Goal: Navigation & Orientation: Find specific page/section

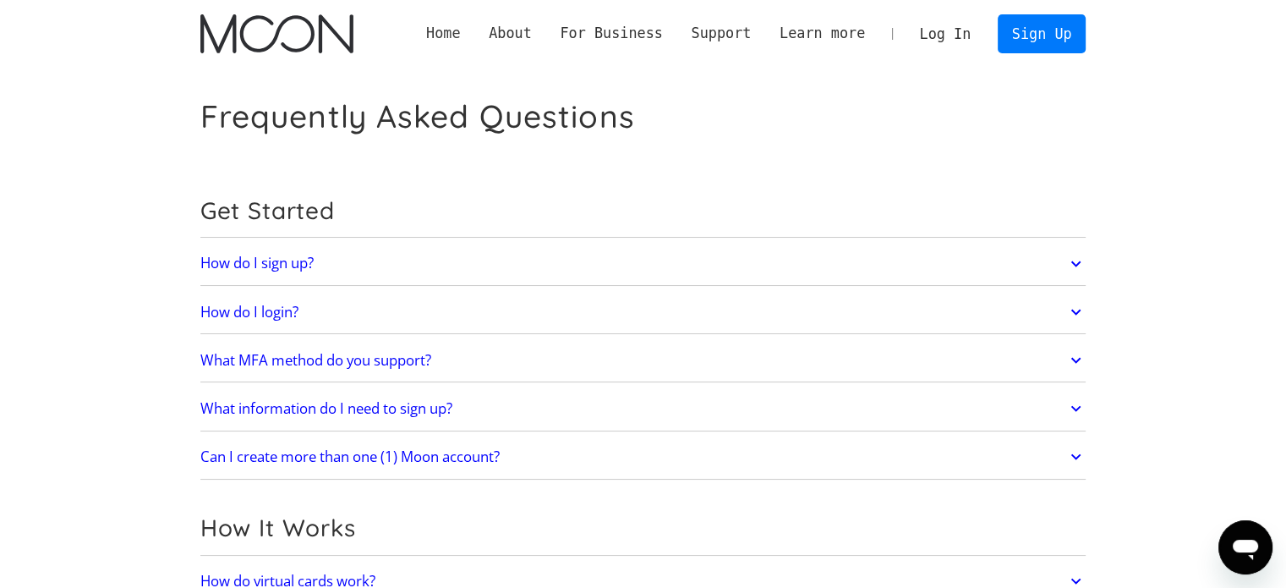
click at [474, 35] on link "Home" at bounding box center [443, 33] width 63 height 21
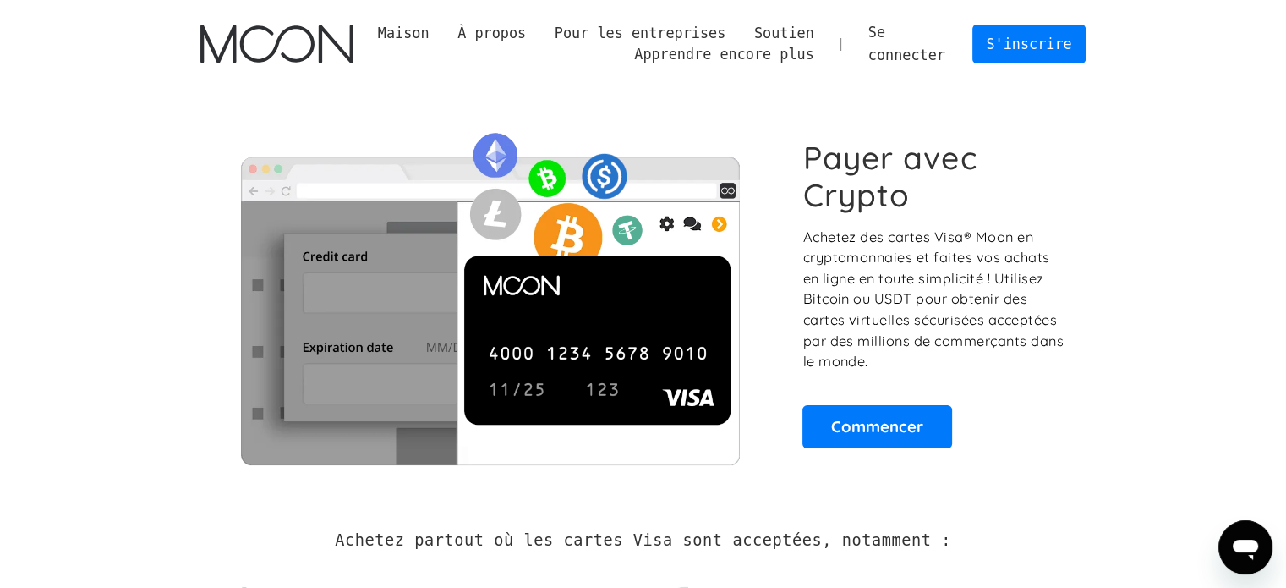
click at [430, 31] on font "Maison" at bounding box center [404, 33] width 52 height 17
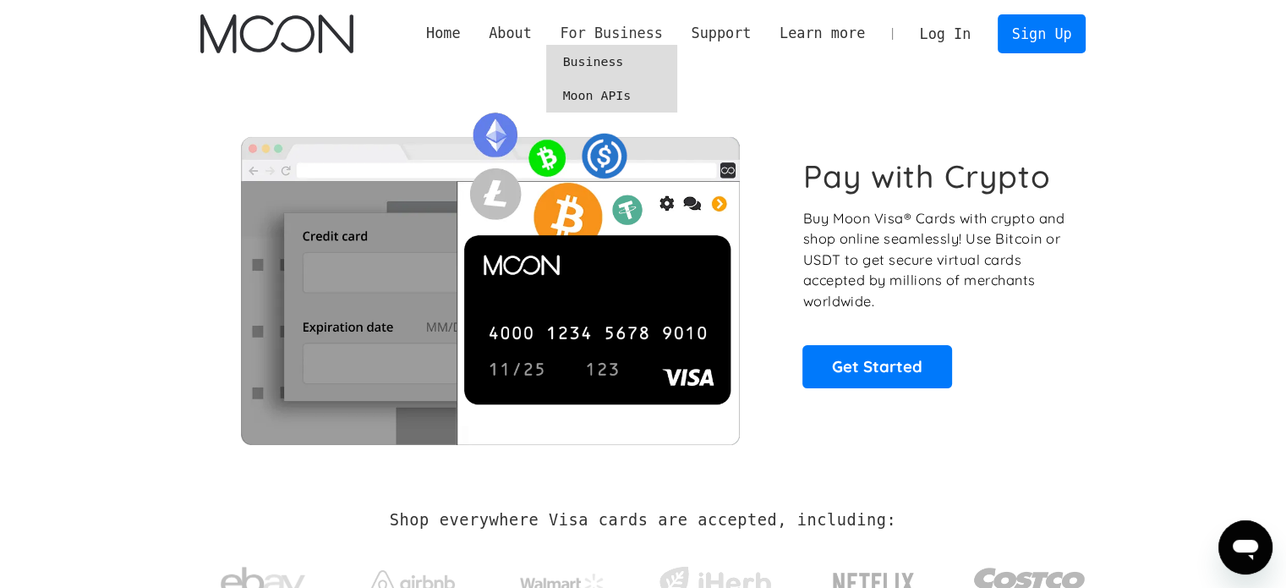
click at [646, 34] on div "For Business" at bounding box center [611, 33] width 102 height 21
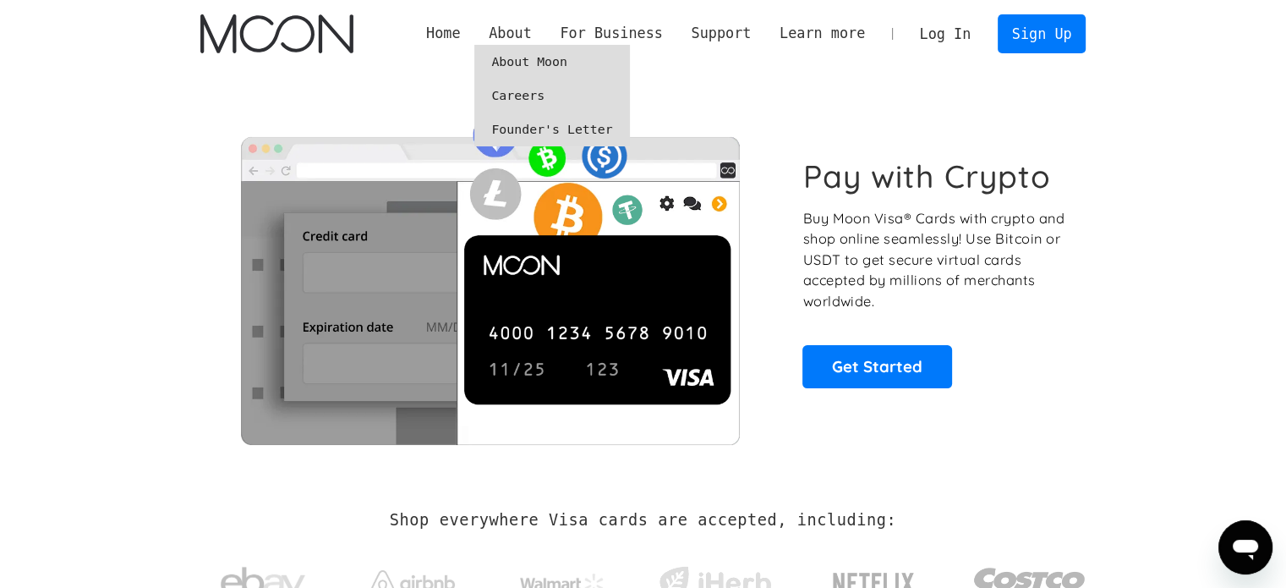
click at [547, 58] on link "About Moon" at bounding box center [551, 62] width 155 height 34
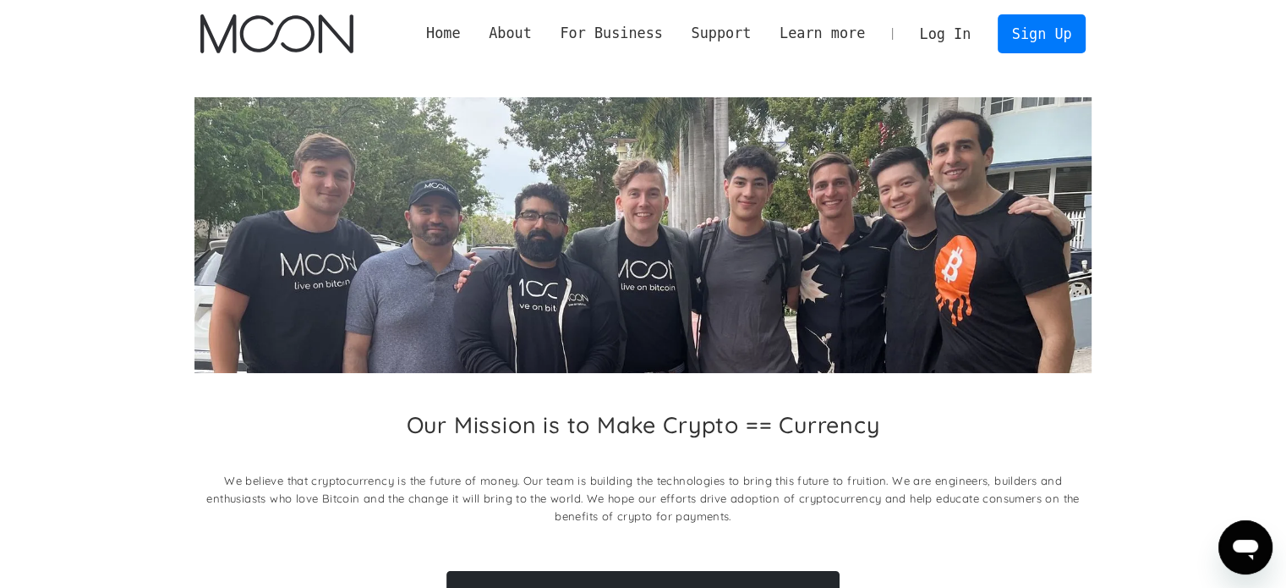
click at [291, 39] on img "home" at bounding box center [276, 33] width 153 height 39
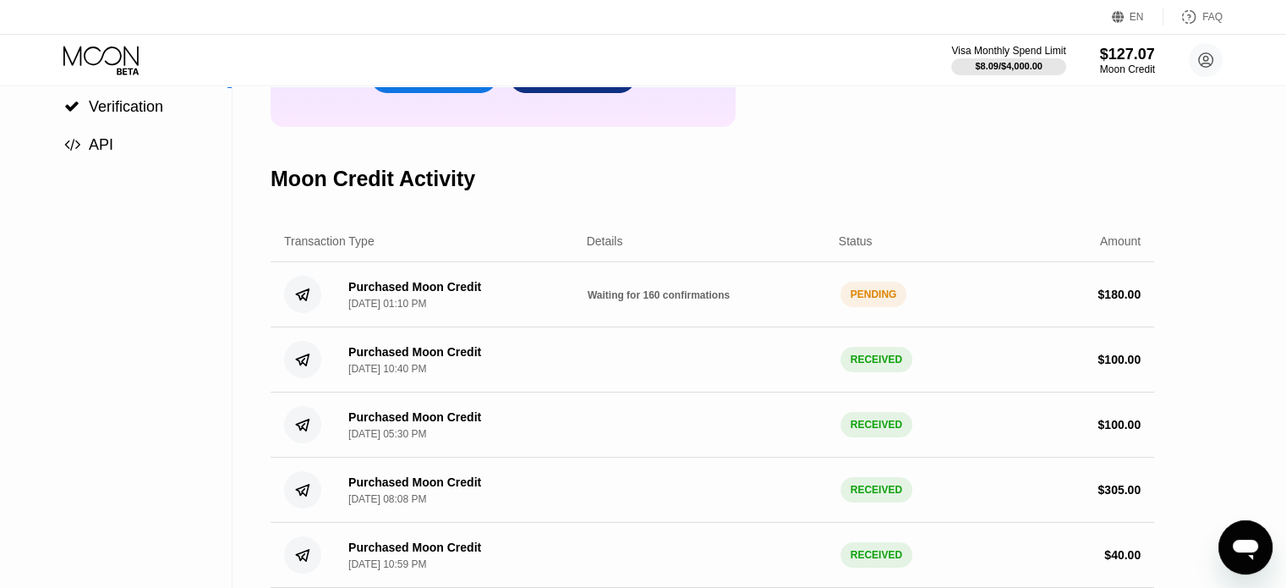
scroll to position [254, 0]
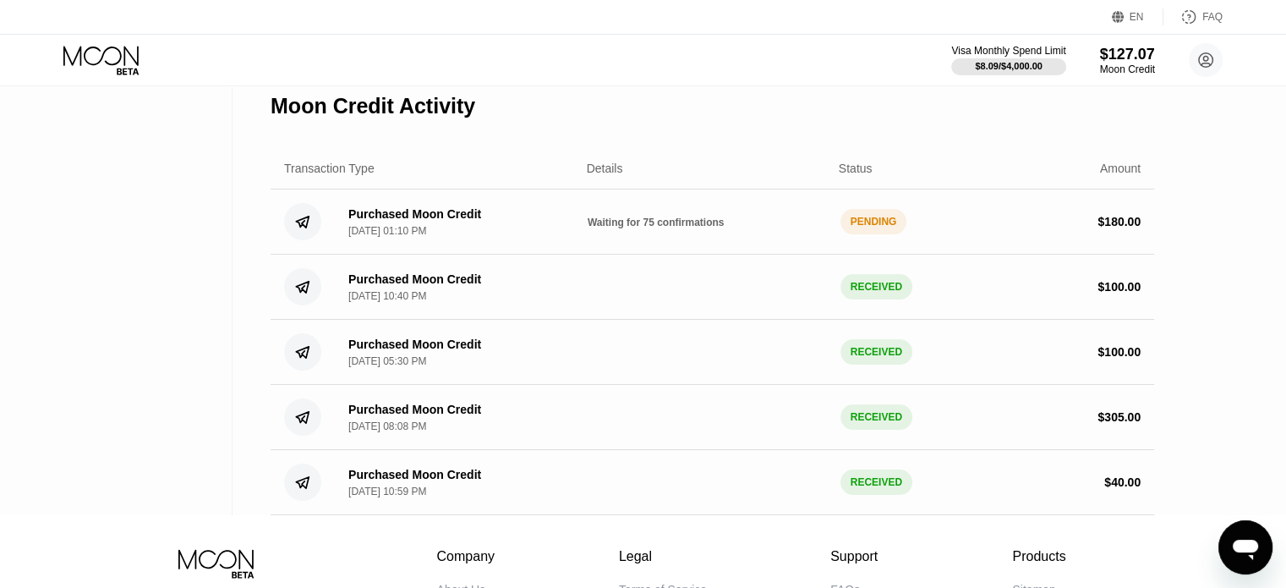
scroll to position [338, 0]
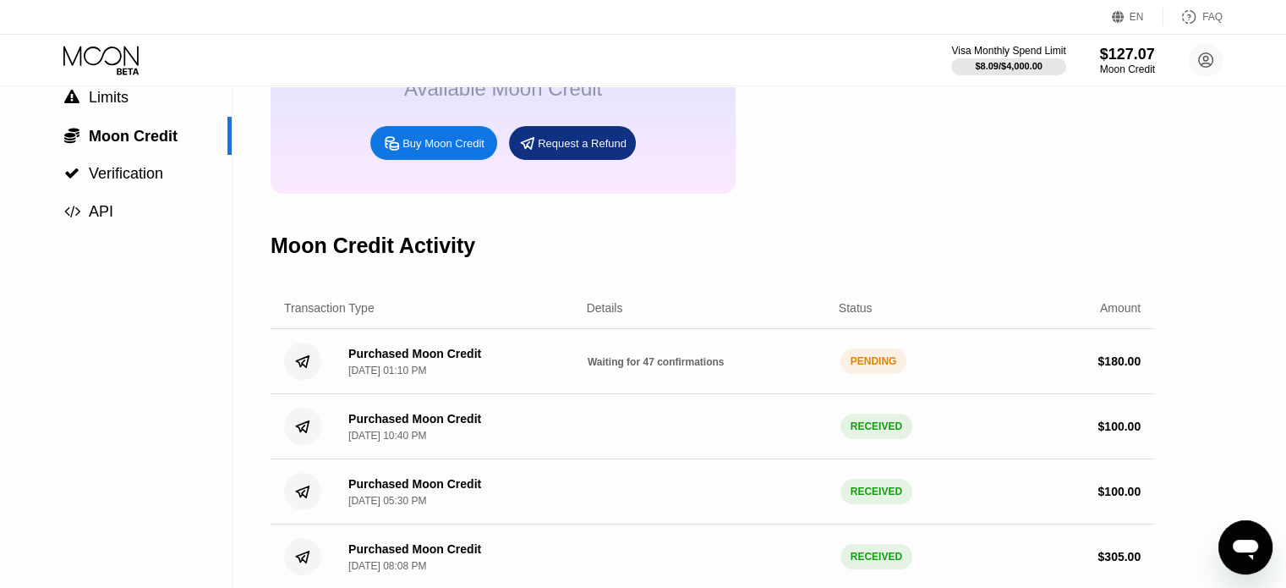
scroll to position [169, 0]
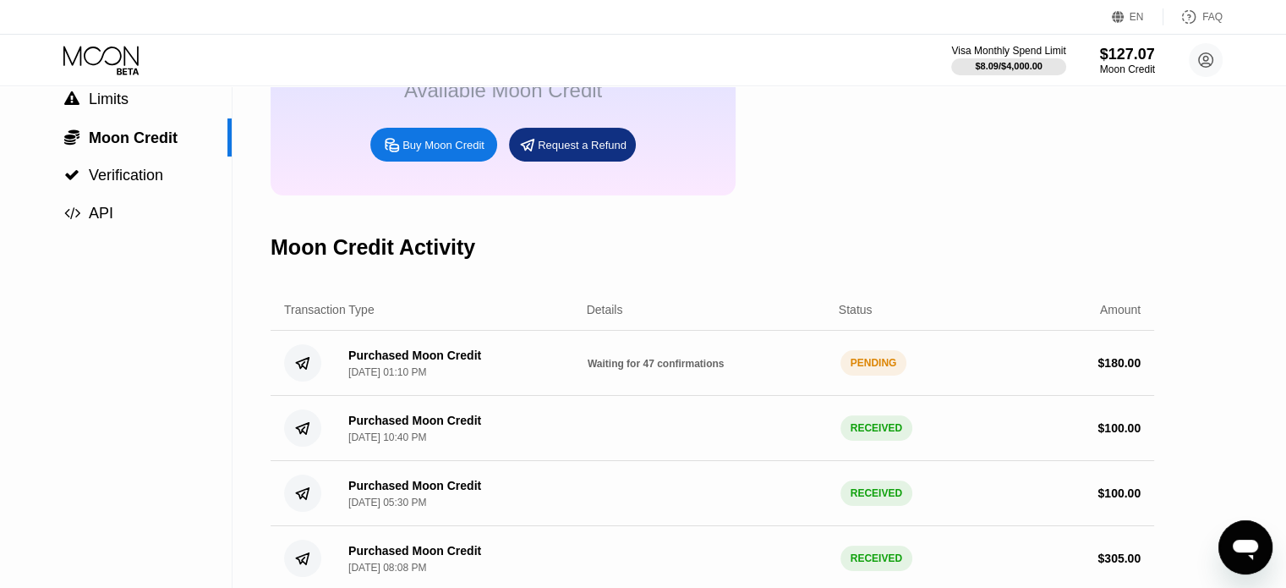
scroll to position [169, 0]
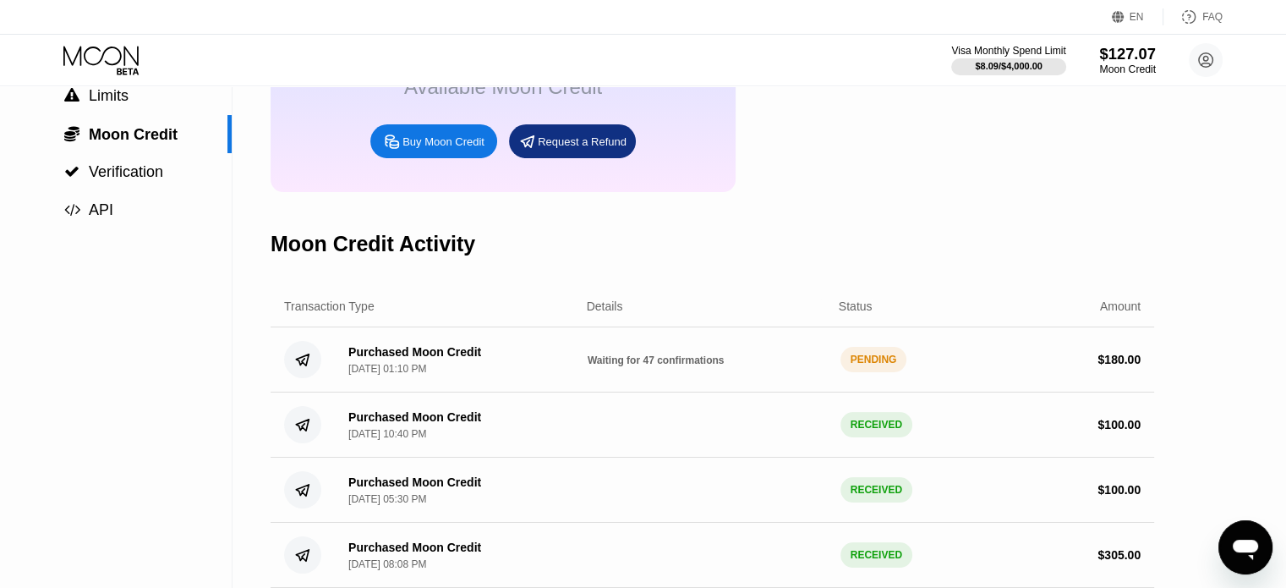
click at [1143, 60] on div "$127.07" at bounding box center [1127, 54] width 57 height 18
click at [112, 47] on icon at bounding box center [100, 55] width 75 height 19
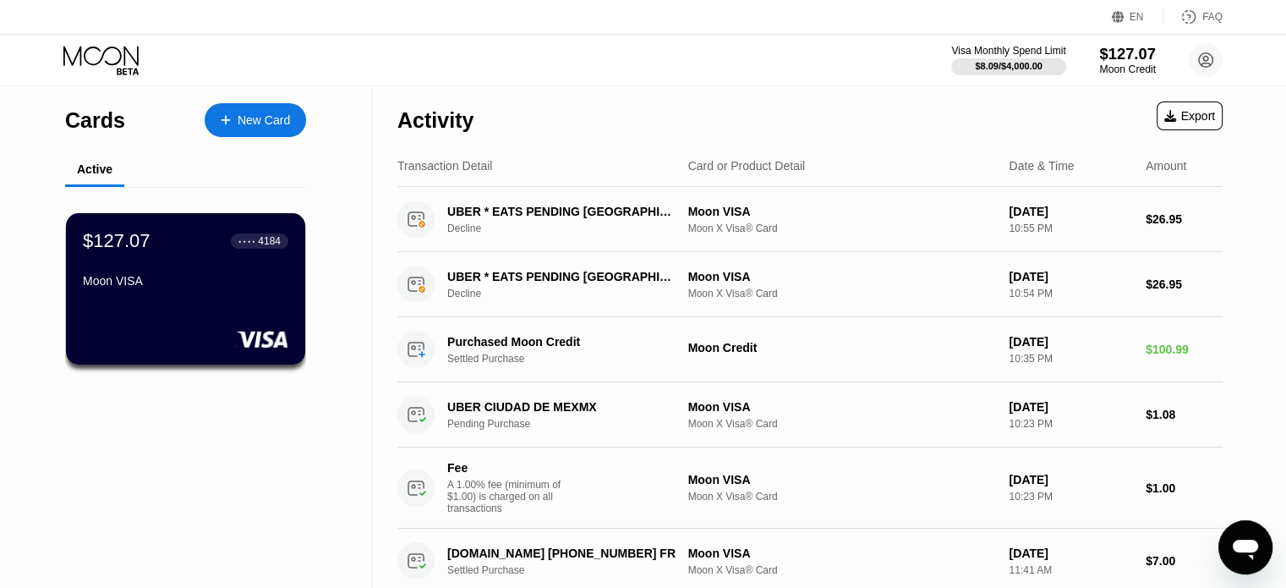
click at [1137, 62] on div "$127.07" at bounding box center [1127, 54] width 57 height 18
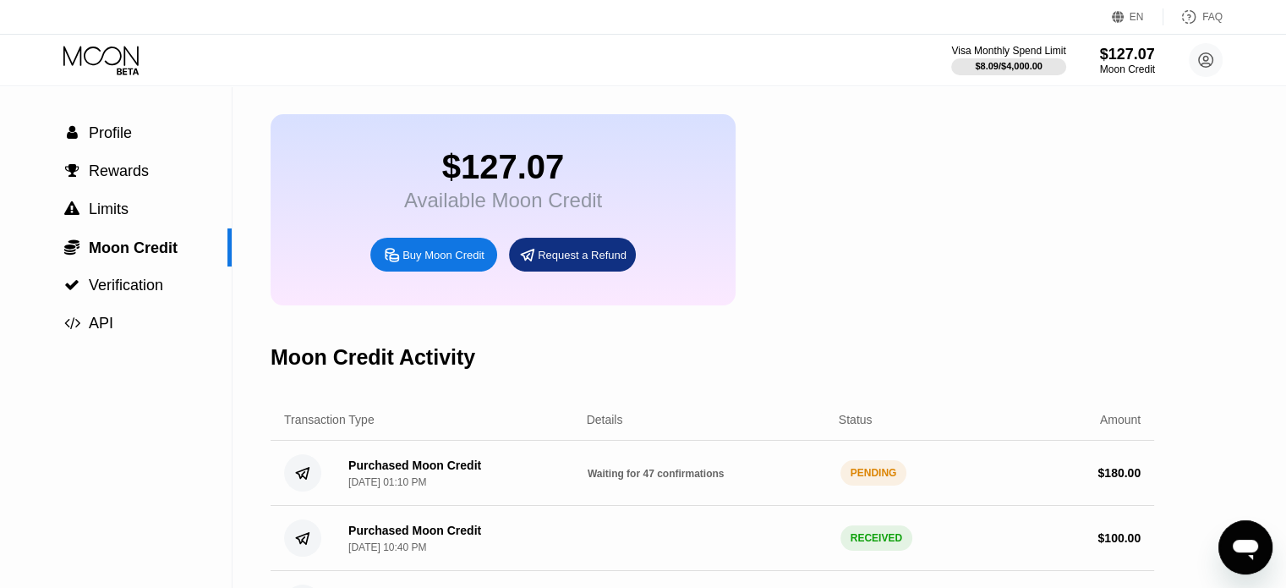
scroll to position [85, 0]
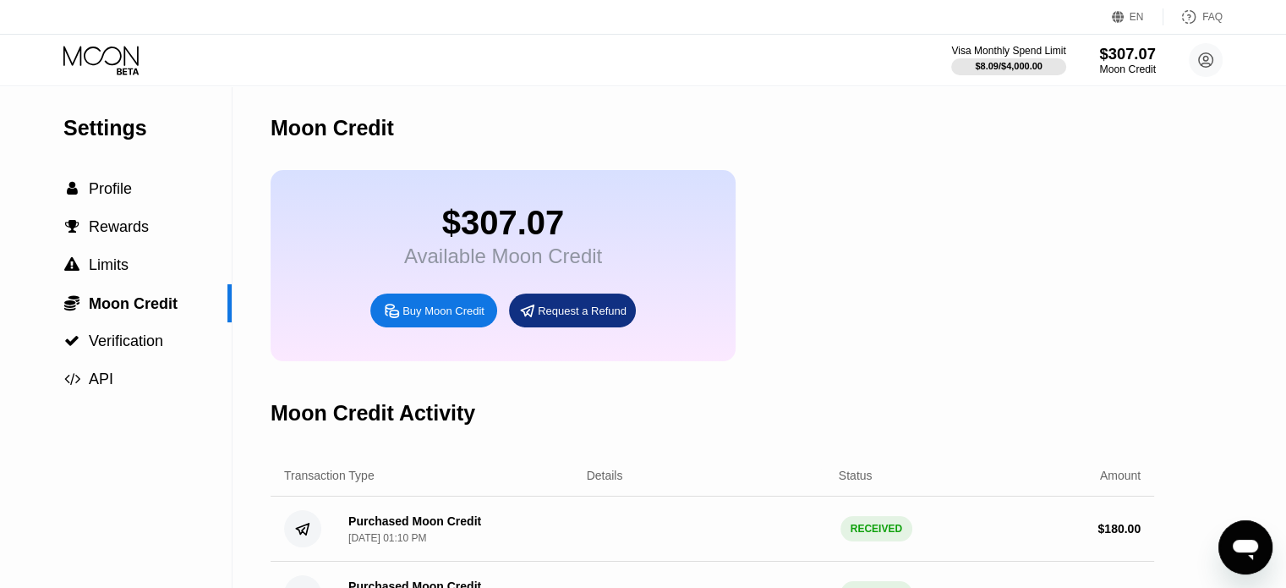
click at [1137, 52] on div "$307.07" at bounding box center [1127, 54] width 57 height 18
click at [1130, 57] on div "$307.07" at bounding box center [1127, 54] width 57 height 18
click at [126, 53] on icon at bounding box center [102, 61] width 79 height 30
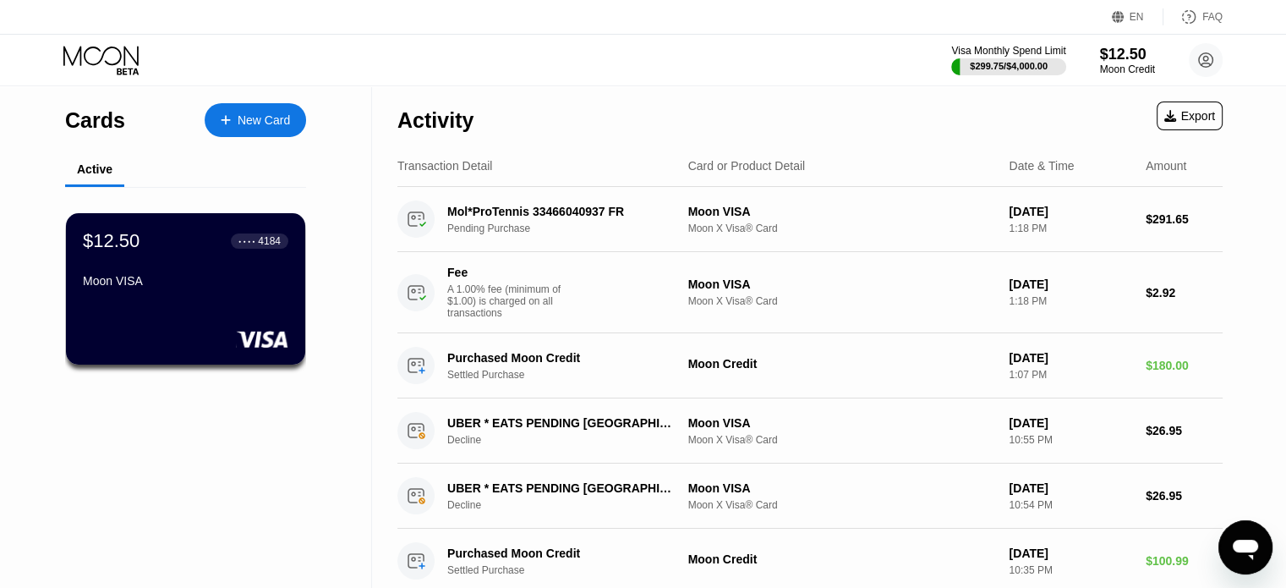
click at [1137, 14] on div "EN" at bounding box center [1137, 17] width 14 height 12
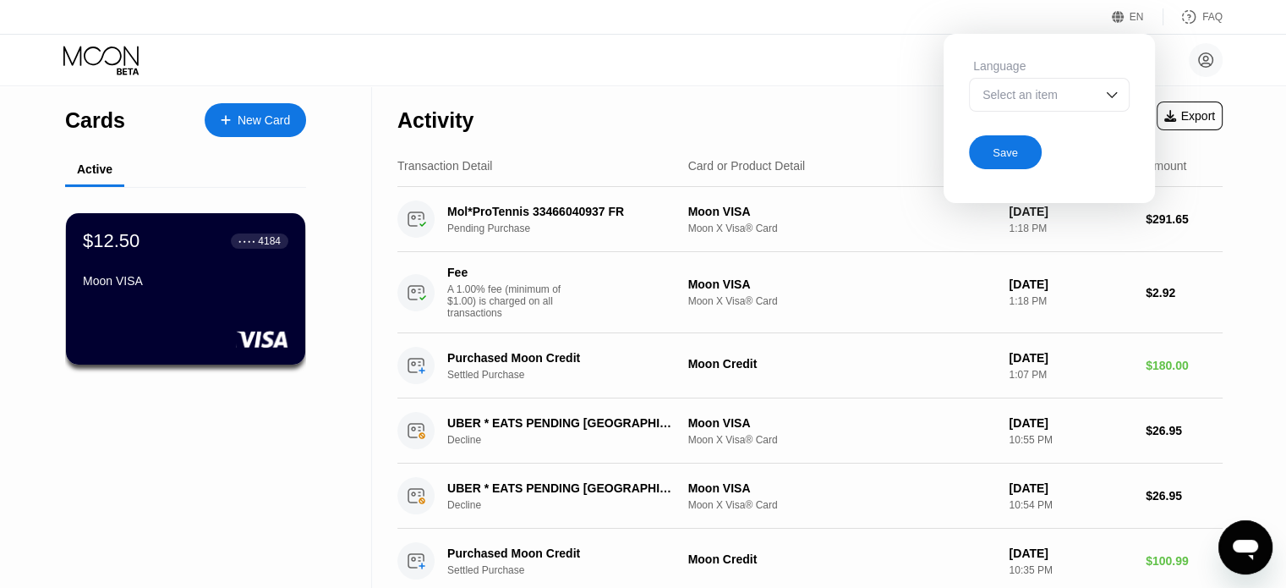
click at [1099, 83] on div "Select an item" at bounding box center [1049, 95] width 161 height 34
click at [1099, 88] on div "Select an item" at bounding box center [1049, 95] width 161 height 34
click at [869, 33] on div "EN Language Select an item Save FAQ" at bounding box center [643, 17] width 1286 height 35
click at [876, 52] on div "kadai pold [EMAIL_ADDRESS][DOMAIN_NAME]  Home Settings Support Careers About U…" at bounding box center [643, 60] width 1286 height 51
click at [1140, 22] on div "EN" at bounding box center [1137, 17] width 14 height 12
